Goal: Obtain resource: Download file/media

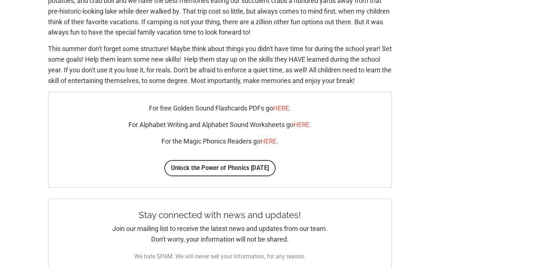
scroll to position [895, 0]
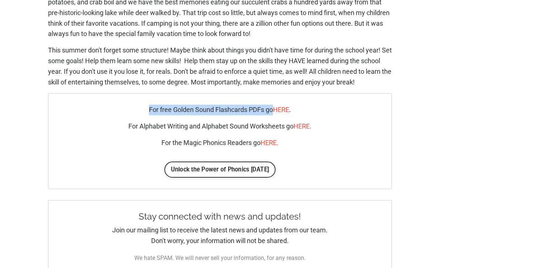
drag, startPoint x: 145, startPoint y: 110, endPoint x: 273, endPoint y: 110, distance: 127.7
click at [273, 110] on p "For free Golden Sound Flashcards PDFs go HERE ." at bounding box center [219, 110] width 299 height 11
click at [246, 108] on p "For free Golden Sound Flashcards PDFs go HERE ." at bounding box center [219, 110] width 299 height 11
click at [256, 109] on p "For free Golden Sound Flashcards PDFs go HERE ." at bounding box center [219, 110] width 299 height 11
click at [260, 110] on p "For free Golden Sound Flashcards PDFs go HERE ." at bounding box center [219, 110] width 299 height 11
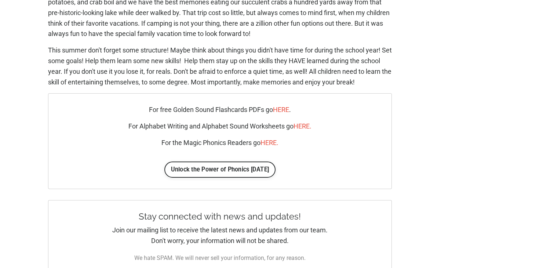
drag, startPoint x: 142, startPoint y: 108, endPoint x: 309, endPoint y: 143, distance: 170.4
click at [309, 143] on div "For free Golden Sound Flashcards PDFs go HERE . For Alphabet Writing and Alphab…" at bounding box center [219, 126] width 299 height 43
copy div "For free Golden Sound Flashcards PDFs go HERE . For Alphabet Writing and Alphab…"
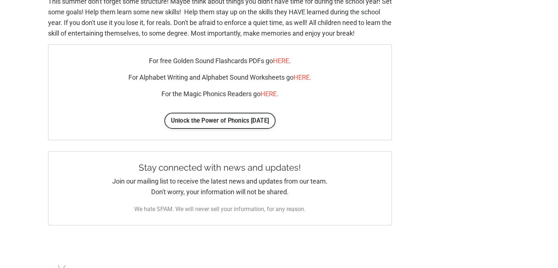
scroll to position [931, 0]
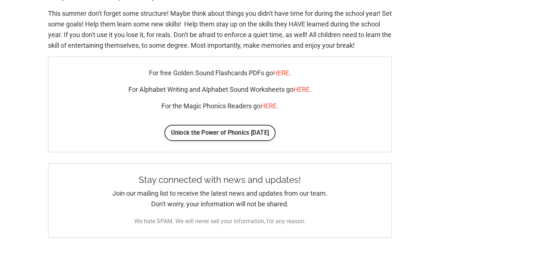
drag, startPoint x: 147, startPoint y: 73, endPoint x: 289, endPoint y: 107, distance: 146.4
click at [289, 107] on div "For free Golden Sound Flashcards PDFs go HERE . For Alphabet Writing and Alphab…" at bounding box center [219, 89] width 299 height 43
click at [307, 108] on p "For the Magic Phonics Readers go HERE." at bounding box center [219, 106] width 299 height 11
drag, startPoint x: 203, startPoint y: 106, endPoint x: 283, endPoint y: 106, distance: 80.7
click at [283, 106] on p "For the Magic Phonics Readers go HERE." at bounding box center [219, 106] width 299 height 11
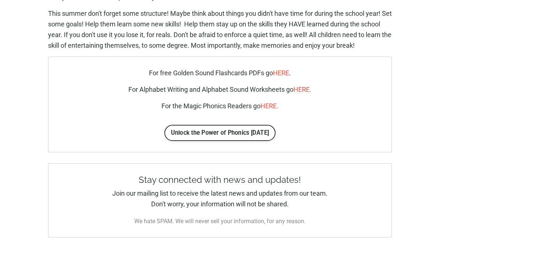
click at [285, 106] on p "For the Magic Phonics Readers go HERE." at bounding box center [219, 106] width 299 height 11
drag, startPoint x: 287, startPoint y: 106, endPoint x: 247, endPoint y: 78, distance: 49.1
click at [170, 105] on p "For the Magic Phonics Readers go HERE." at bounding box center [219, 106] width 299 height 11
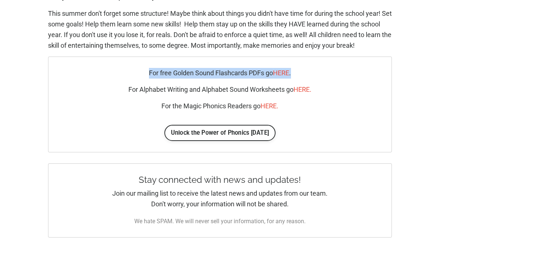
drag, startPoint x: 306, startPoint y: 74, endPoint x: 144, endPoint y: 74, distance: 162.5
click at [144, 74] on p "For free Golden Sound Flashcards PDFs go HERE ." at bounding box center [219, 73] width 299 height 11
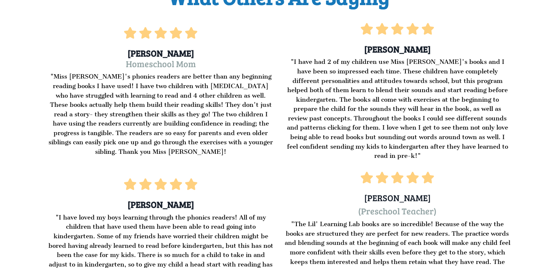
scroll to position [1578, 0]
